Goal: Task Accomplishment & Management: Complete application form

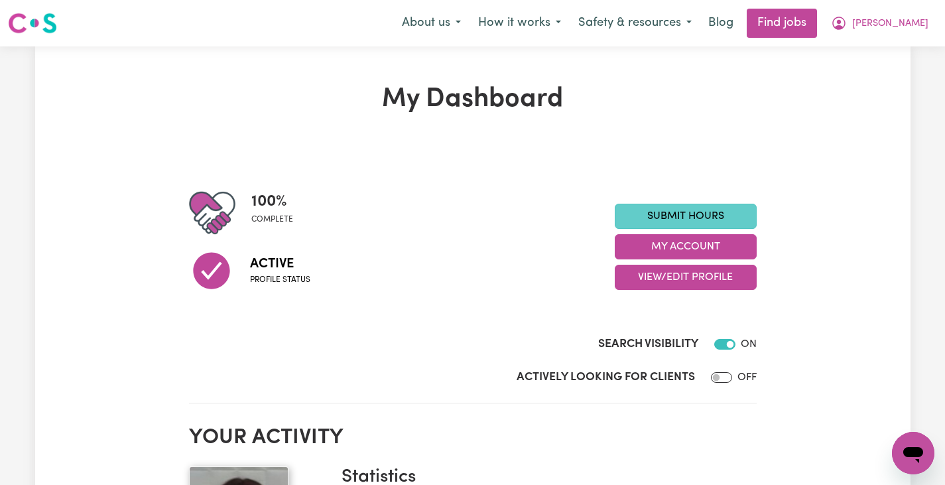
click at [656, 210] on link "Submit Hours" at bounding box center [686, 216] width 142 height 25
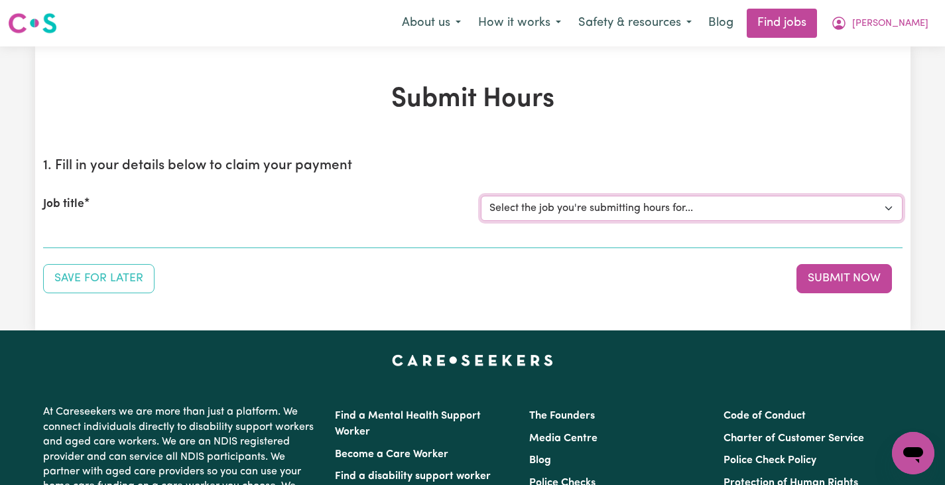
click at [656, 210] on select "Select the job you're submitting hours for... [[PERSON_NAME]] Support Worker Ne…" at bounding box center [692, 208] width 422 height 25
select select "10474"
click at [481, 196] on select "Select the job you're submitting hours for... [[PERSON_NAME]] Support Worker Ne…" at bounding box center [692, 208] width 422 height 25
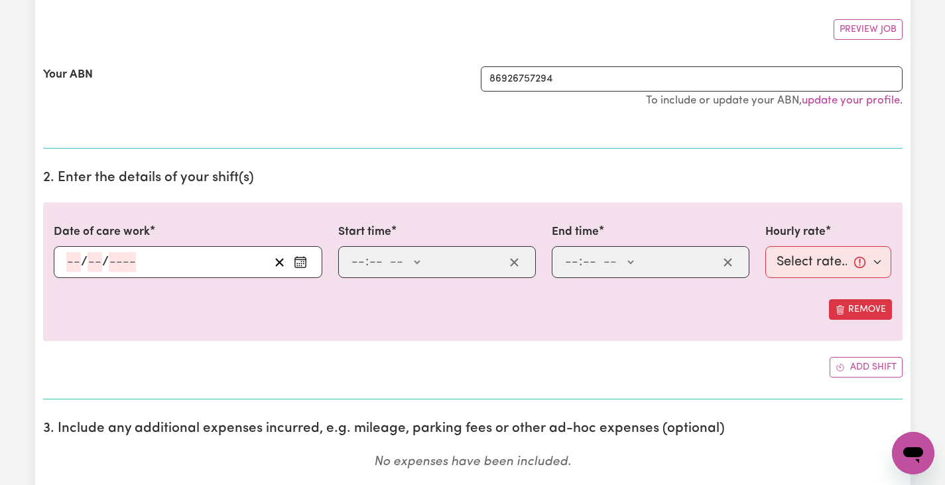
scroll to position [242, 0]
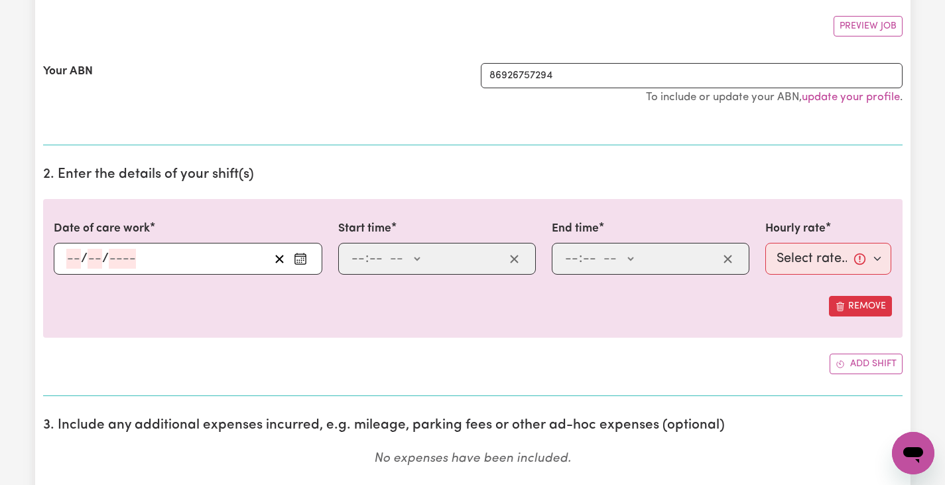
click at [302, 263] on icon "Enter the date of care work" at bounding box center [300, 258] width 13 height 13
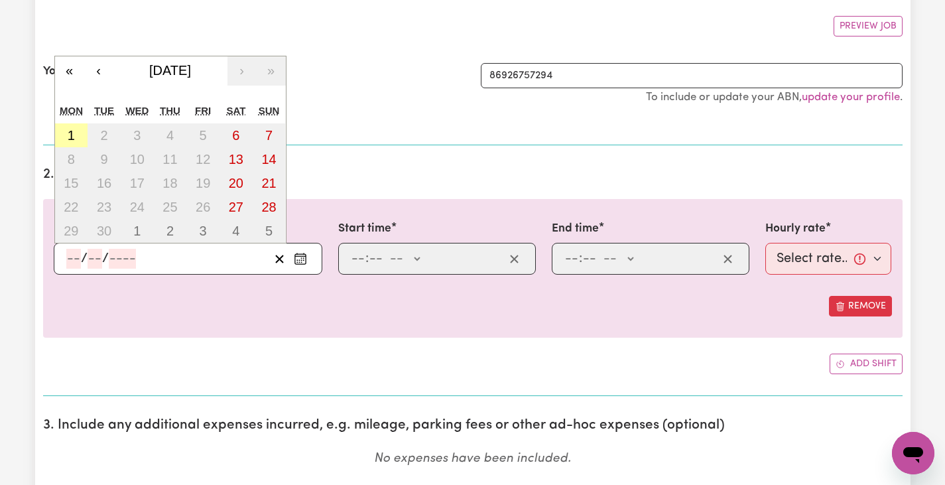
click at [73, 134] on abbr "1" at bounding box center [71, 135] width 7 height 15
type input "[DATE]"
type input "1"
type input "9"
type input "2025"
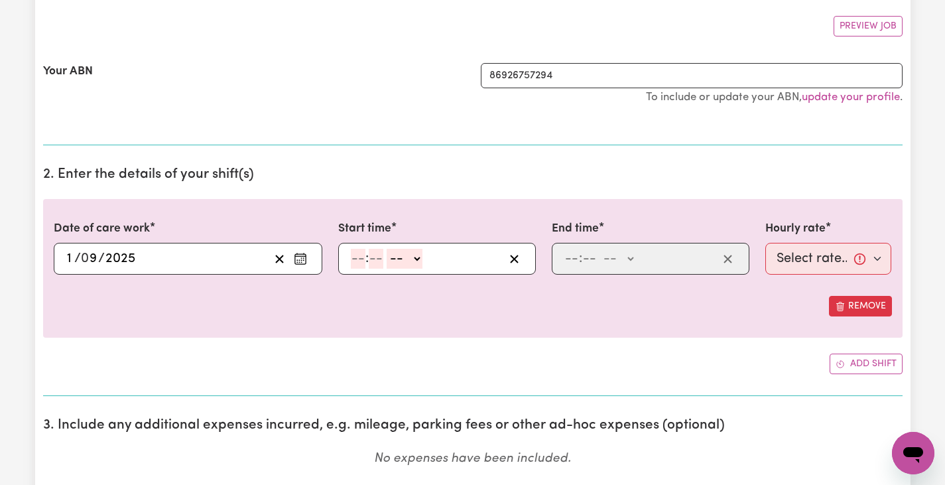
click at [359, 259] on input "number" at bounding box center [358, 259] width 15 height 20
type input "10"
type input "0"
click at [401, 262] on select "-- AM PM" at bounding box center [407, 259] width 36 height 20
select select "am"
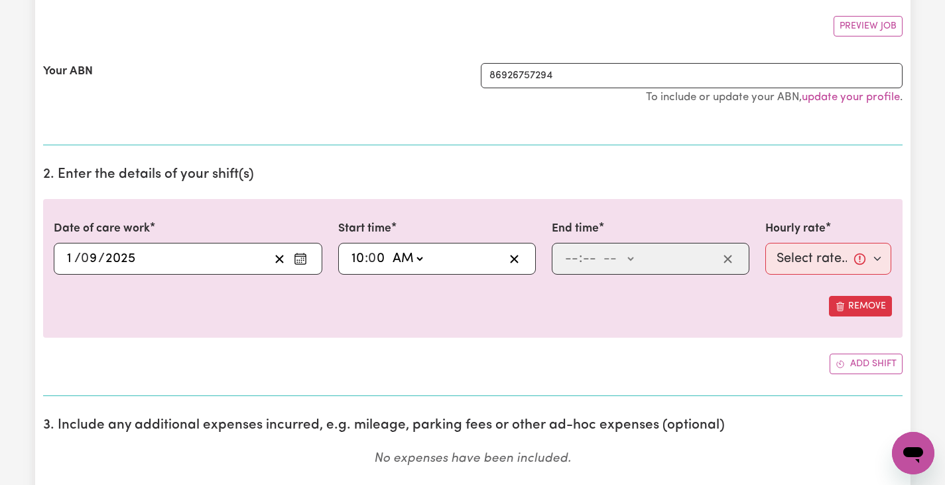
click at [389, 249] on select "-- AM PM" at bounding box center [407, 259] width 36 height 20
type input "10:00"
click at [373, 259] on input "0" at bounding box center [377, 259] width 17 height 20
type input "10:01"
type input "1"
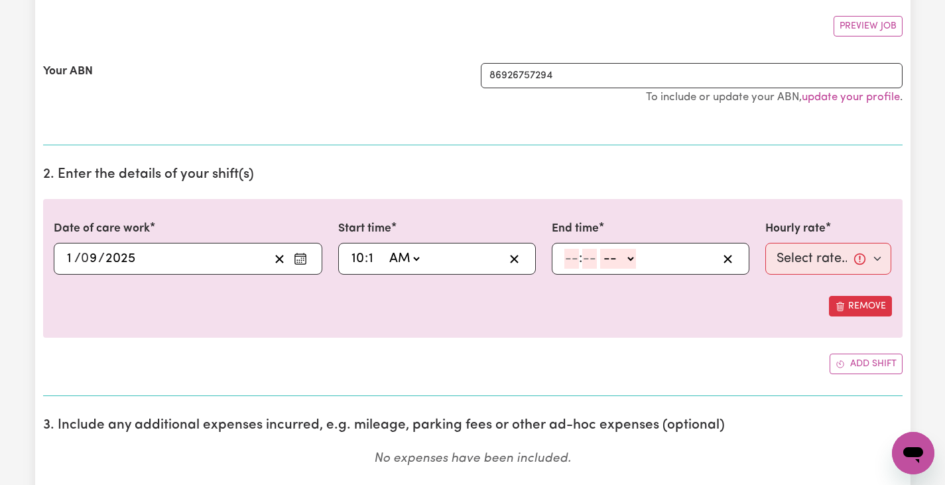
type input "10:15"
type input "15"
type input "1"
type input "15"
select select "pm"
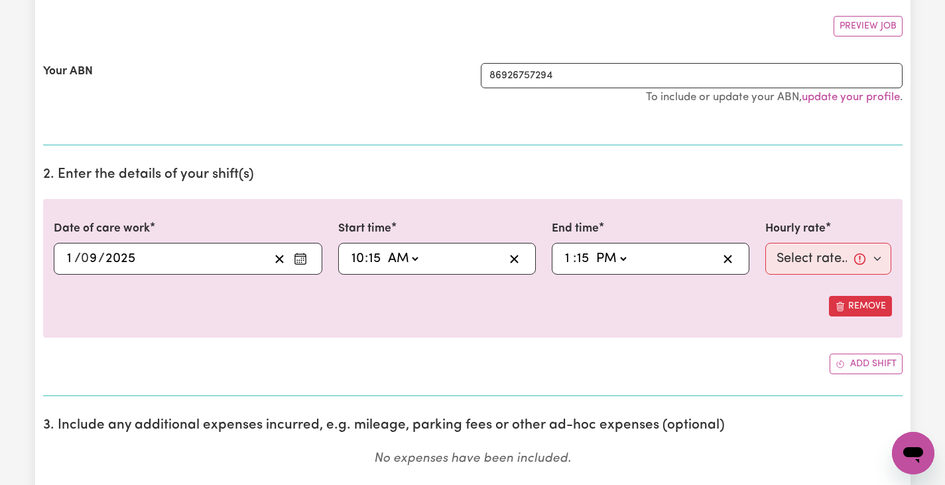
type input "13:15"
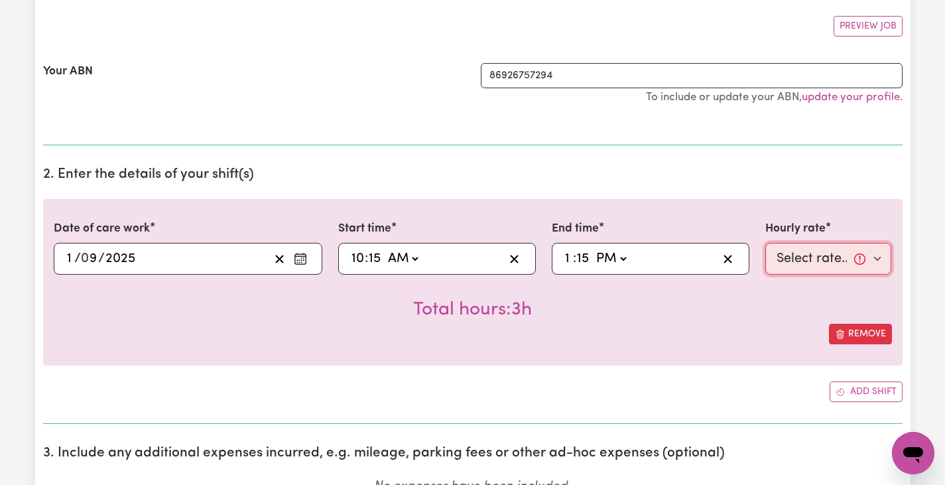
click at [834, 263] on select "Select rate... $60.00 (Weekday)" at bounding box center [828, 259] width 127 height 32
select select "60-Weekday"
click at [765, 243] on select "Select rate... $60.00 (Weekday)" at bounding box center [828, 259] width 127 height 32
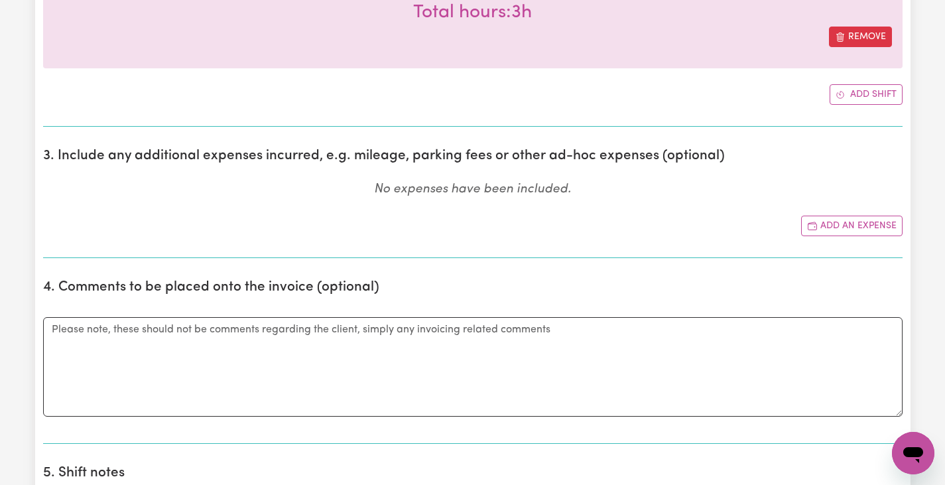
scroll to position [538, 0]
click at [891, 227] on button "Add an expense" at bounding box center [851, 226] width 101 height 21
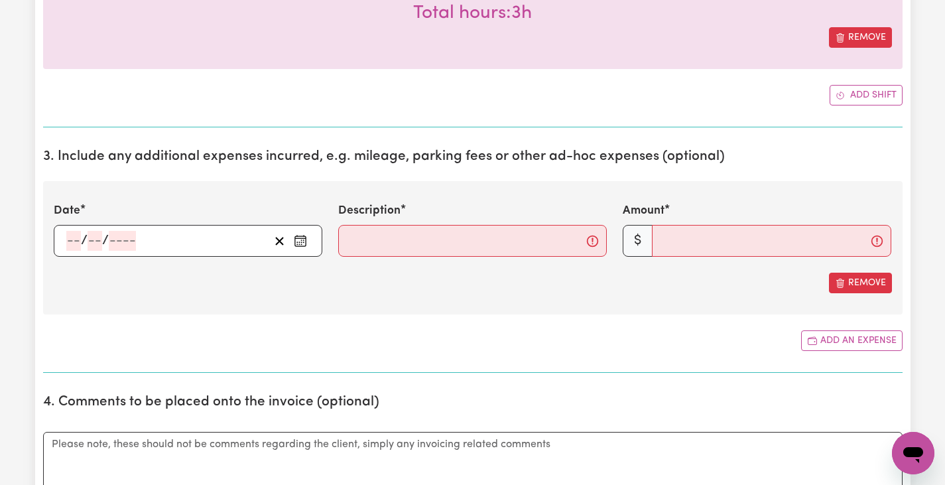
click at [298, 243] on icon "Enter the date of expense" at bounding box center [300, 240] width 13 height 13
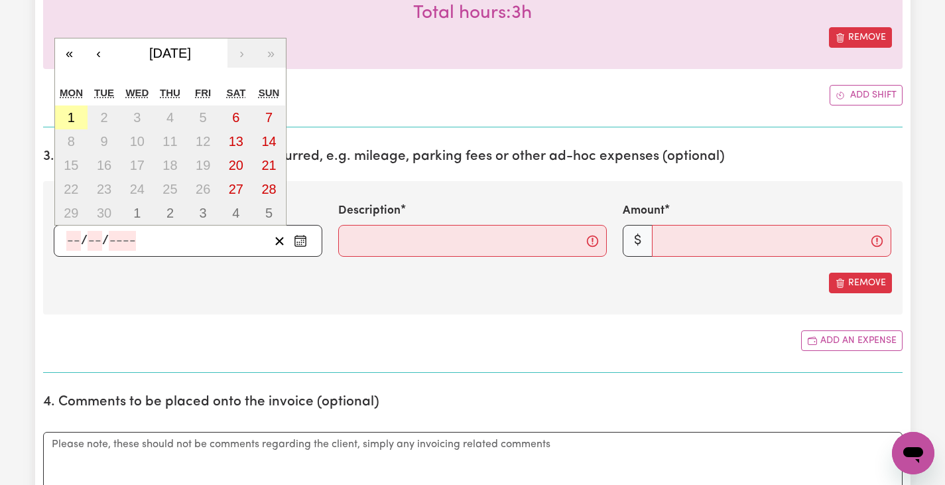
click at [68, 119] on abbr "1" at bounding box center [71, 117] width 7 height 15
type input "[DATE]"
type input "1"
type input "9"
type input "2025"
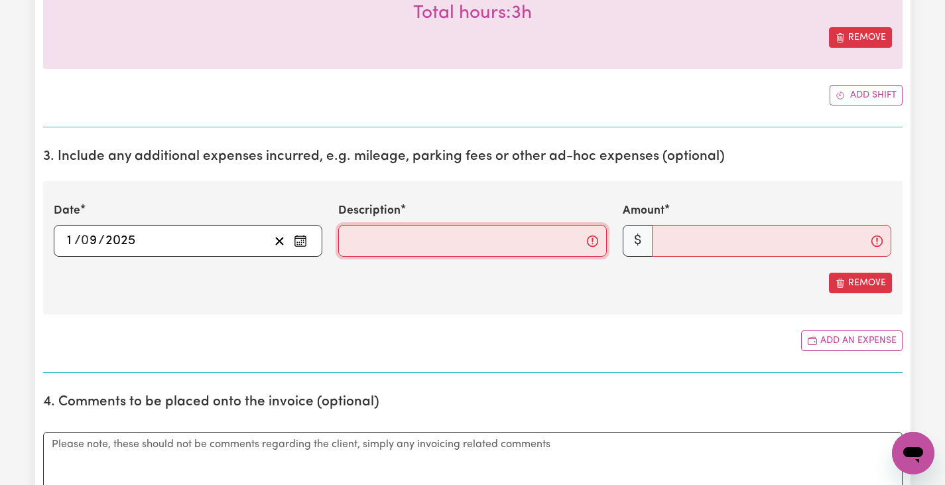
click at [518, 243] on input "Description" at bounding box center [472, 241] width 269 height 32
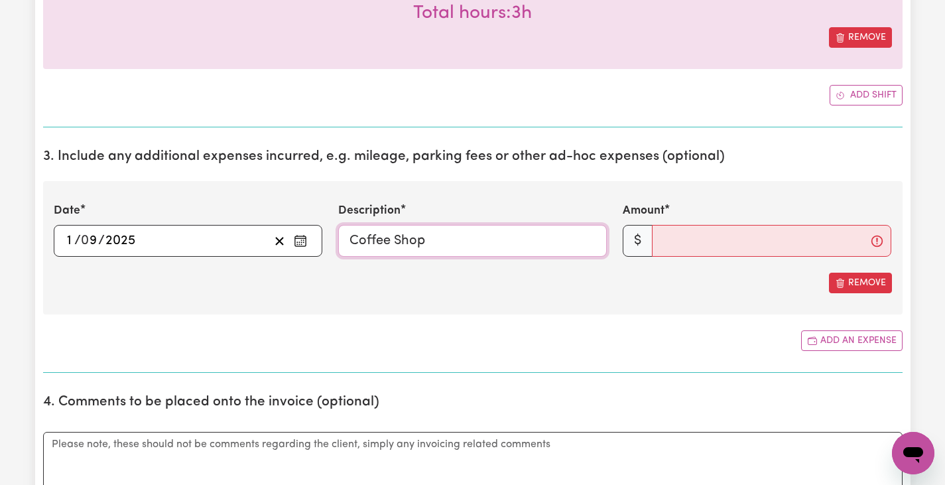
type input "Coffee Shop"
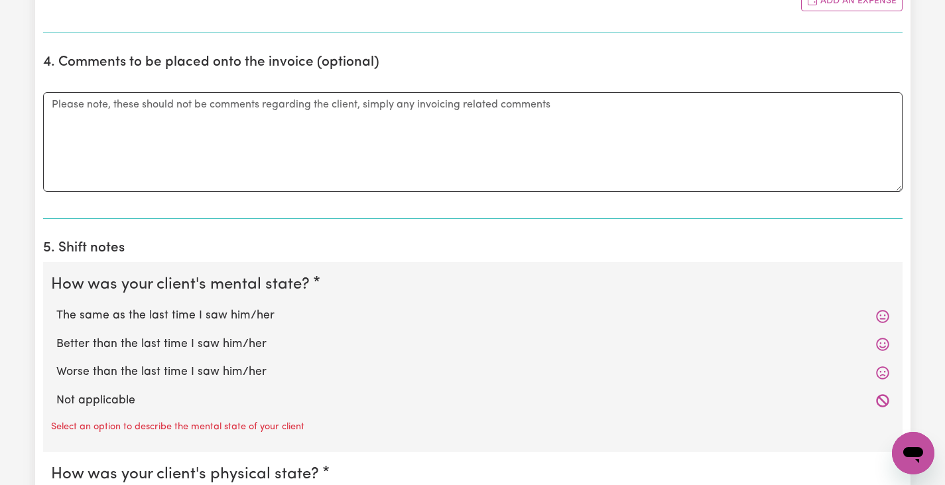
scroll to position [924, 0]
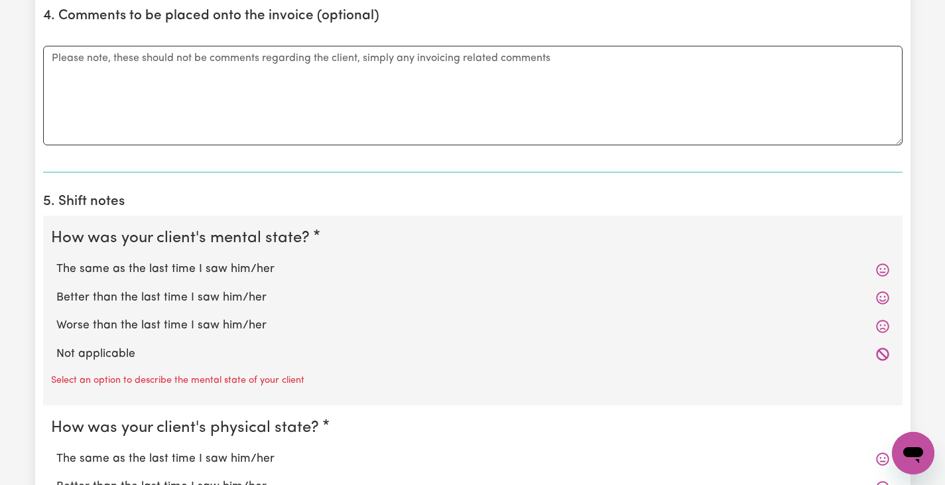
type input "15.60"
click at [219, 265] on label "The same as the last time I saw him/her" at bounding box center [472, 269] width 833 height 17
click at [56, 261] on input "The same as the last time I saw him/her" at bounding box center [56, 260] width 1 height 1
radio input "true"
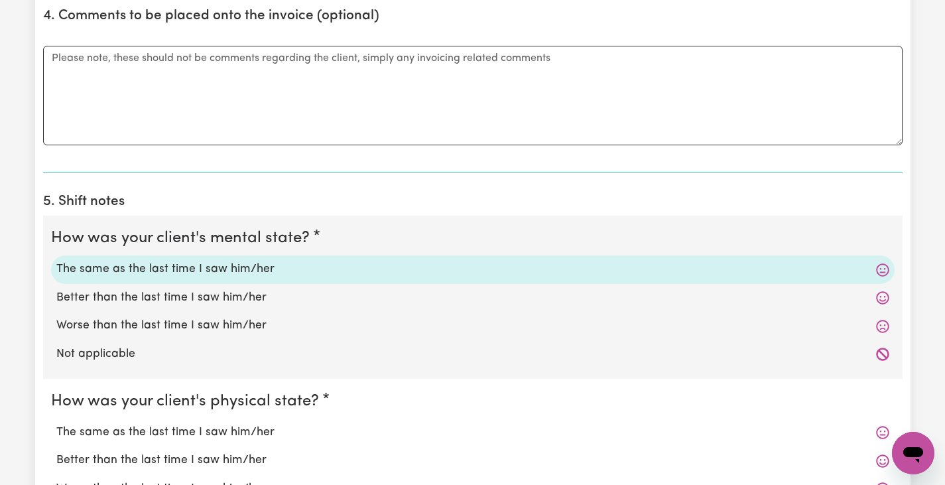
click at [193, 432] on label "The same as the last time I saw him/her" at bounding box center [472, 432] width 833 height 17
click at [56, 424] on input "The same as the last time I saw him/her" at bounding box center [56, 423] width 1 height 1
radio input "true"
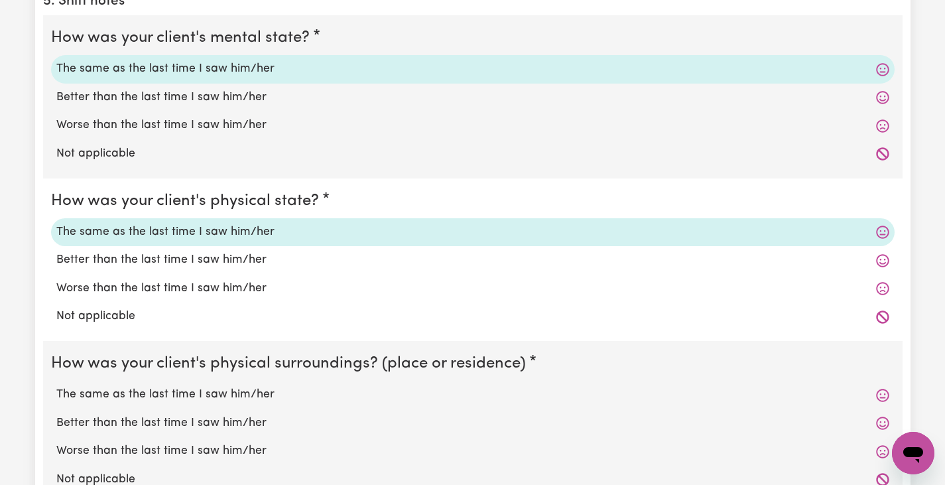
scroll to position [1192, 0]
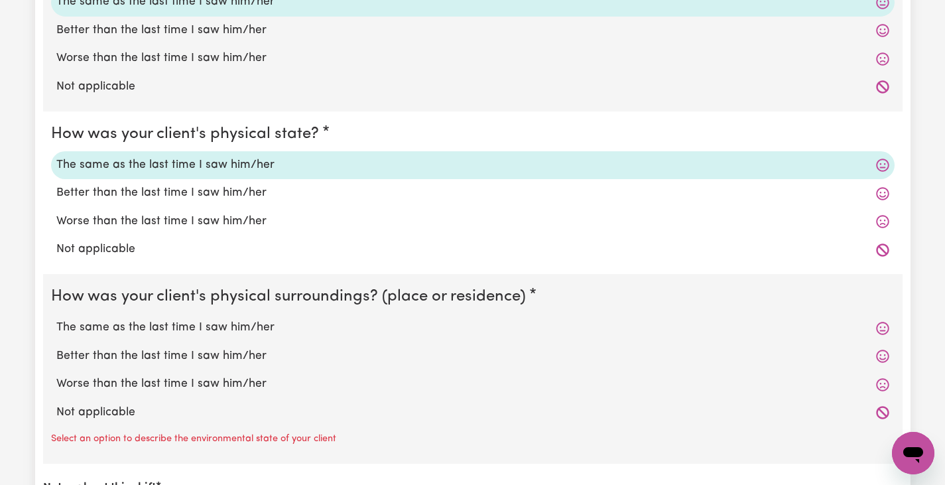
click at [239, 332] on label "The same as the last time I saw him/her" at bounding box center [472, 327] width 833 height 17
click at [56, 319] on input "The same as the last time I saw him/her" at bounding box center [56, 318] width 1 height 1
radio input "true"
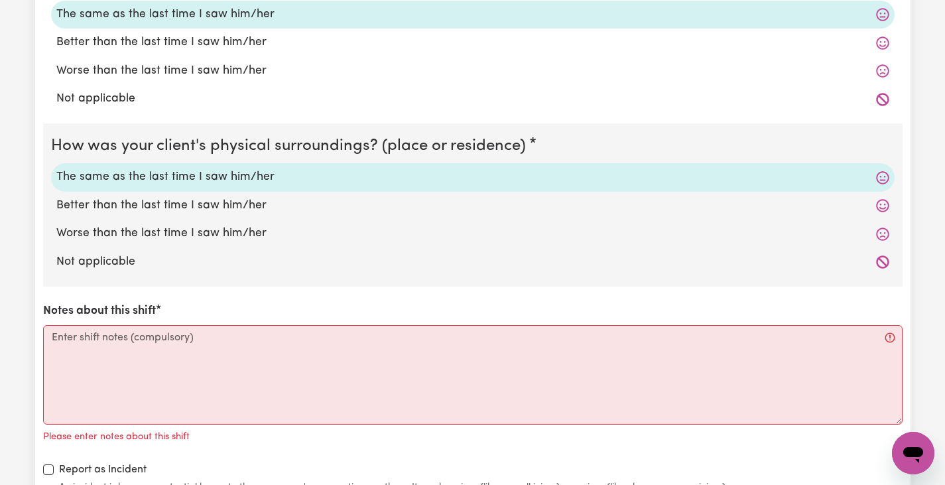
scroll to position [1350, 0]
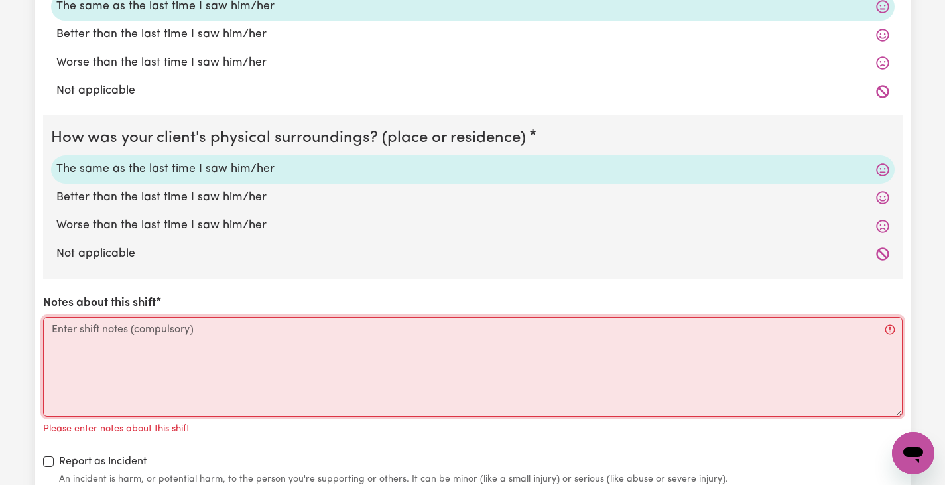
click at [239, 332] on textarea "Notes about this shift" at bounding box center [472, 366] width 859 height 99
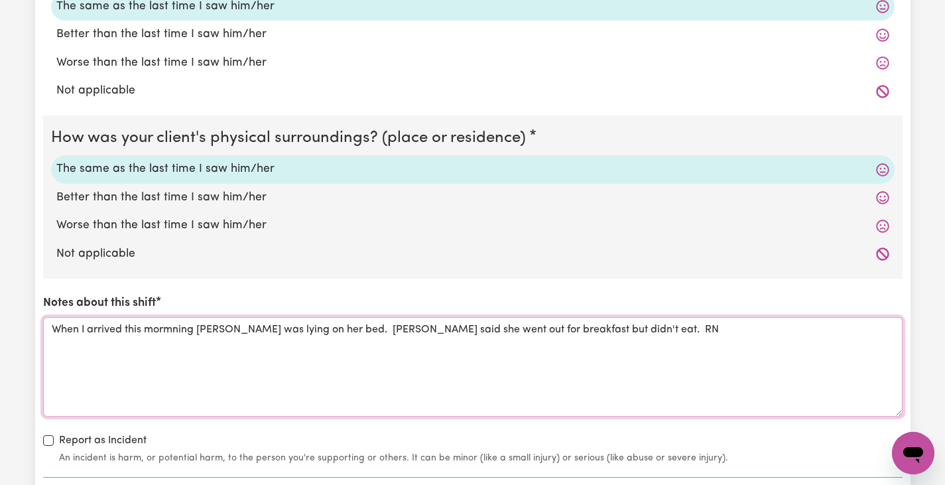
click at [174, 328] on textarea "When I arrived this mormning [PERSON_NAME] was lying on her bed. [PERSON_NAME] …" at bounding box center [472, 366] width 859 height 99
click at [631, 315] on div "Notes about this shift When I arrived this morning [PERSON_NAME] was lying on h…" at bounding box center [472, 355] width 859 height 122
click at [621, 333] on textarea "When I arrived this morning [PERSON_NAME] was lying on her bed. [PERSON_NAME] s…" at bounding box center [472, 366] width 859 height 99
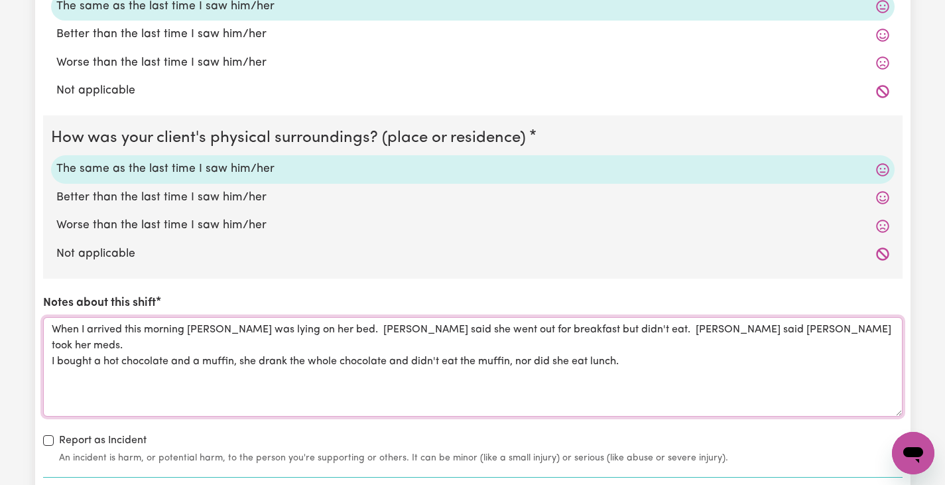
click at [392, 346] on textarea "When I arrived this morning [PERSON_NAME] was lying on her bed. [PERSON_NAME] s…" at bounding box center [472, 366] width 859 height 99
click at [481, 347] on textarea "When I arrived this morning [PERSON_NAME] was lying on her bed. [PERSON_NAME] s…" at bounding box center [472, 366] width 859 height 99
click at [717, 349] on textarea "When I arrived this morning [PERSON_NAME] was lying on her bed. [PERSON_NAME] s…" at bounding box center [472, 366] width 859 height 99
click at [758, 341] on textarea "When I arrived this morning [PERSON_NAME] was lying on her bed. [PERSON_NAME] s…" at bounding box center [472, 366] width 859 height 99
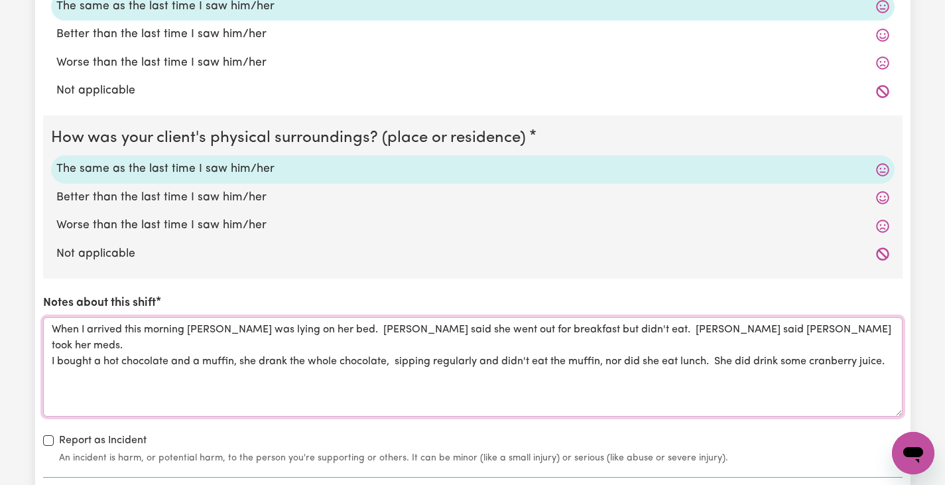
click at [758, 328] on textarea "When I arrived this morning [PERSON_NAME] was lying on her bed. [PERSON_NAME] s…" at bounding box center [472, 366] width 859 height 99
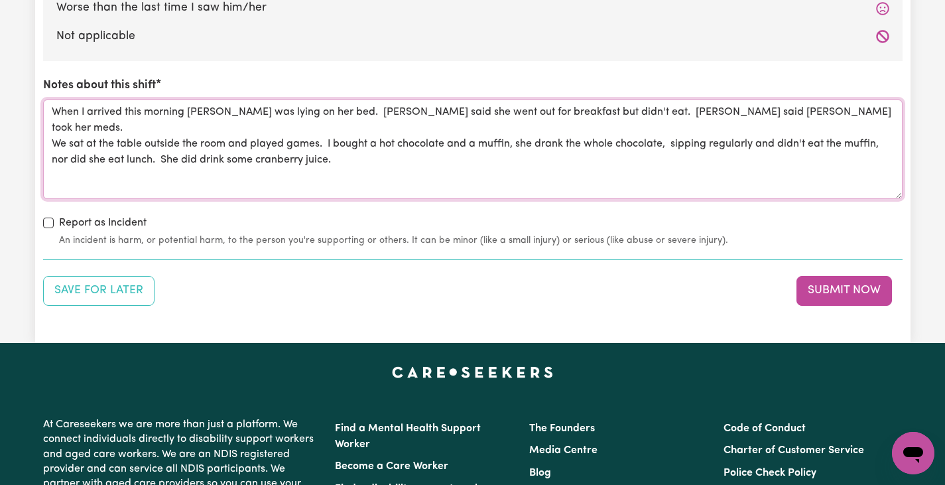
scroll to position [1570, 0]
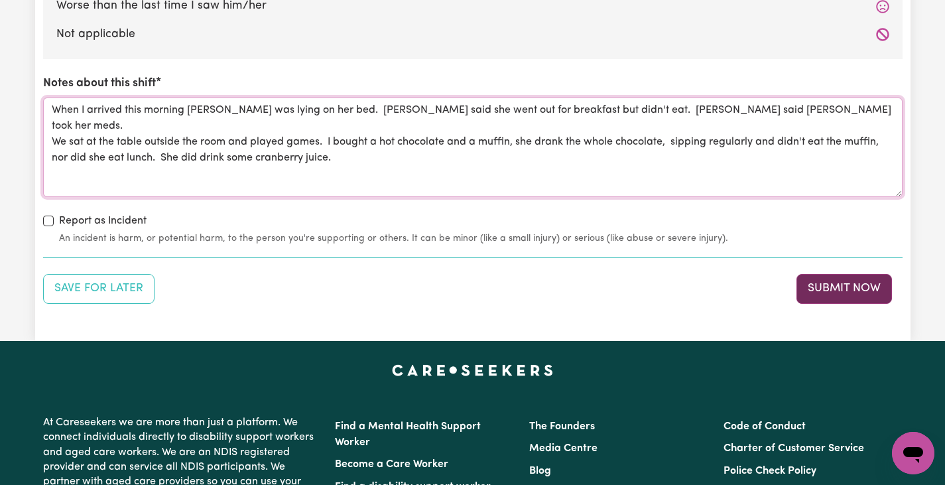
type textarea "When I arrived this morning [PERSON_NAME] was lying on her bed. [PERSON_NAME] s…"
click at [816, 291] on button "Submit Now" at bounding box center [843, 288] width 95 height 29
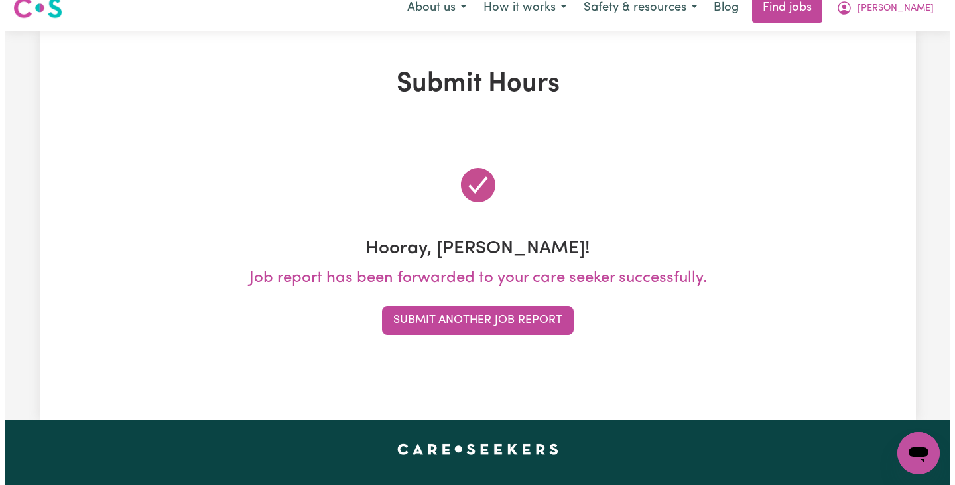
scroll to position [0, 0]
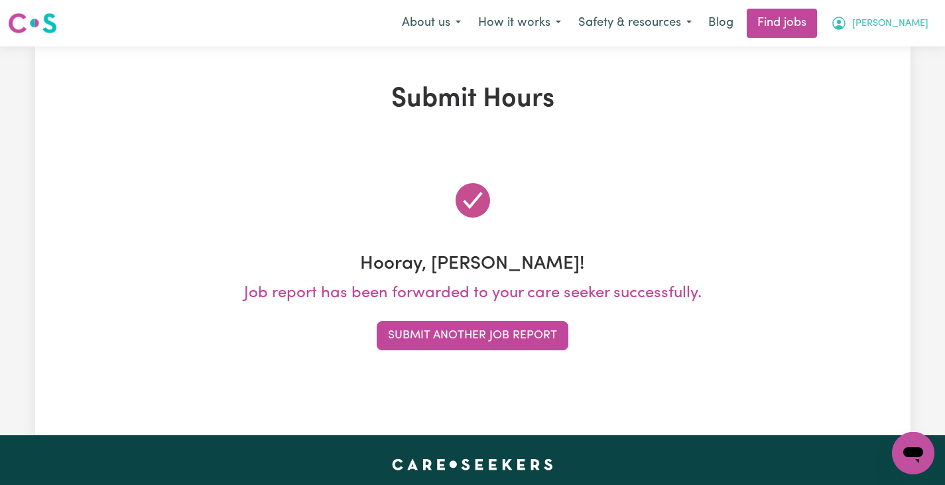
click at [905, 24] on button "[PERSON_NAME]" at bounding box center [879, 23] width 115 height 28
click at [879, 58] on link "My Account" at bounding box center [884, 51] width 105 height 25
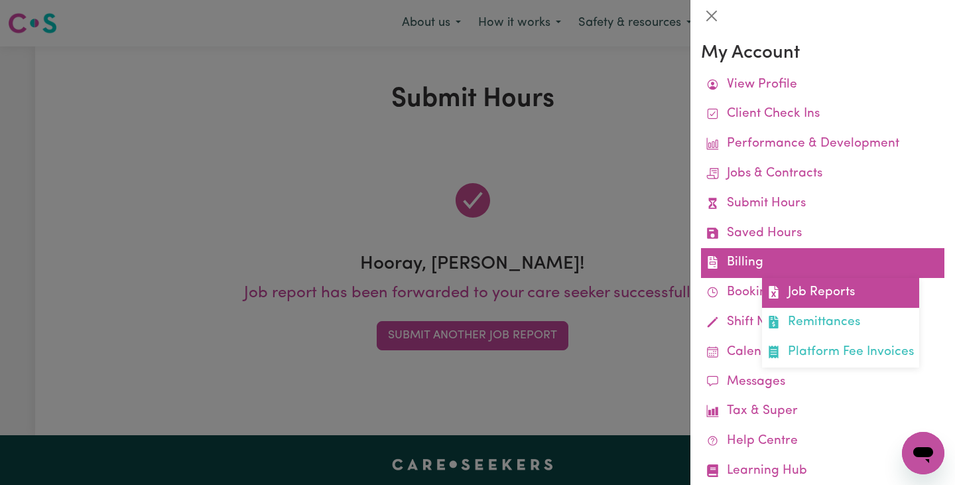
click at [806, 296] on link "Job Reports" at bounding box center [840, 293] width 157 height 30
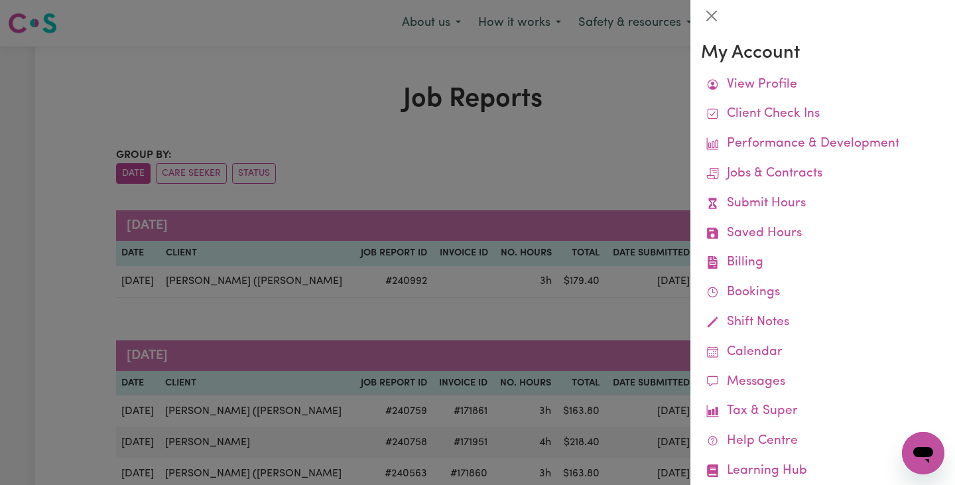
click at [614, 95] on div at bounding box center [477, 242] width 955 height 485
